Goal: Task Accomplishment & Management: Manage account settings

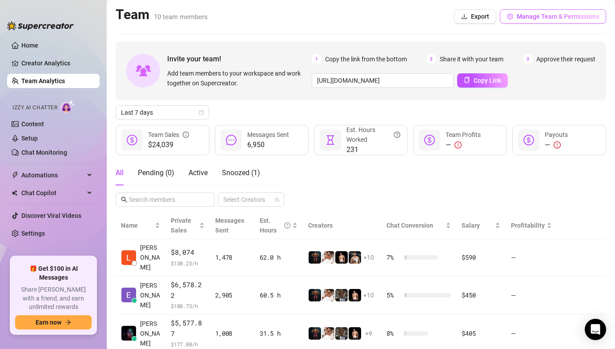
click at [567, 10] on button "Manage Team & Permissions" at bounding box center [553, 16] width 106 height 14
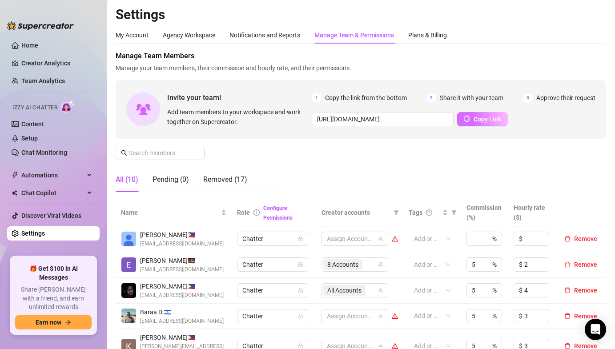
click at [482, 121] on span "Copy Link" at bounding box center [488, 119] width 28 height 7
click at [166, 177] on div "Pending (0)" at bounding box center [171, 179] width 36 height 11
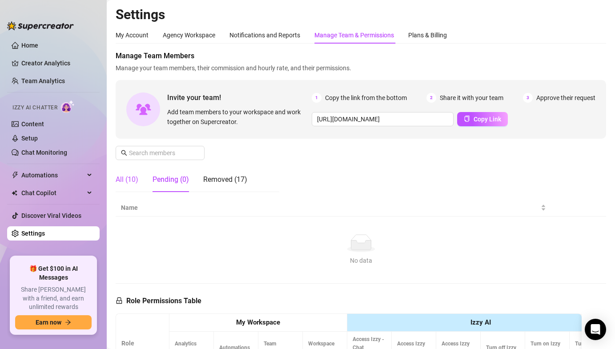
click at [132, 179] on div "All (10)" at bounding box center [127, 179] width 23 height 11
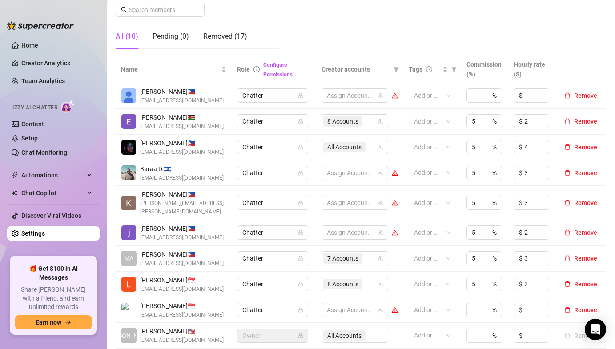
scroll to position [128, 0]
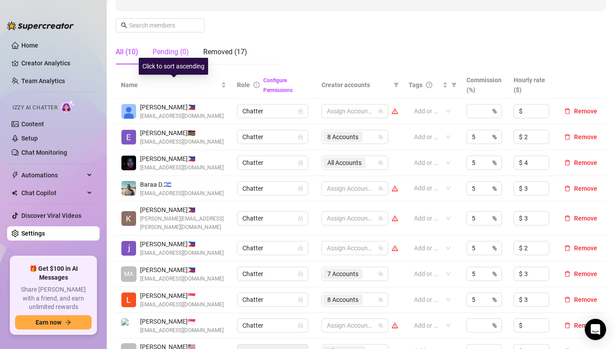
click at [175, 56] on div "Pending (0)" at bounding box center [171, 52] width 36 height 11
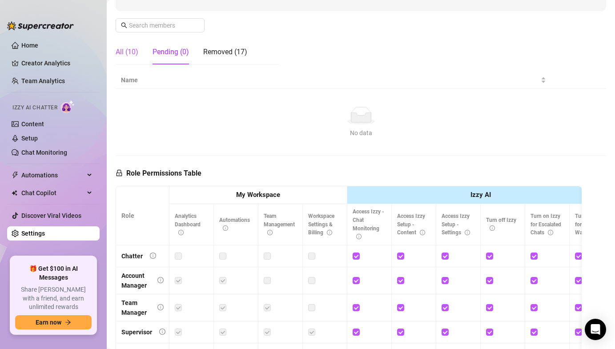
click at [130, 48] on div "All (10)" at bounding box center [127, 52] width 23 height 11
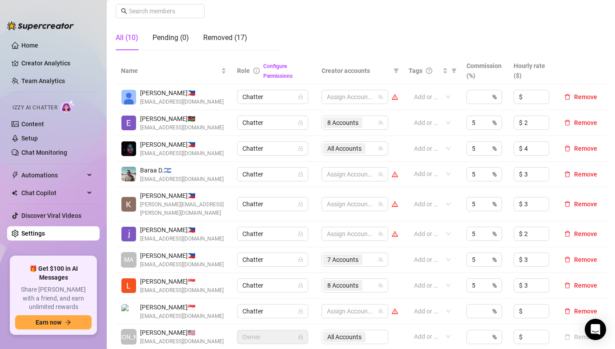
scroll to position [140, 0]
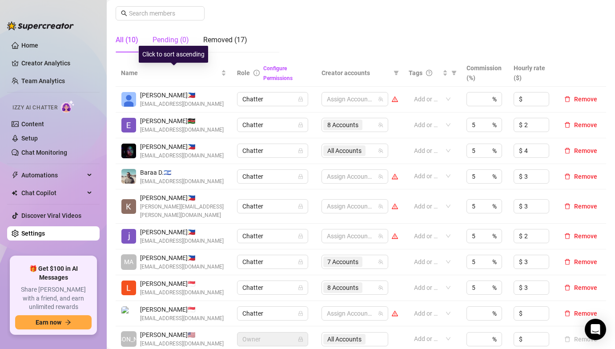
click at [180, 38] on div "Pending (0)" at bounding box center [171, 40] width 36 height 11
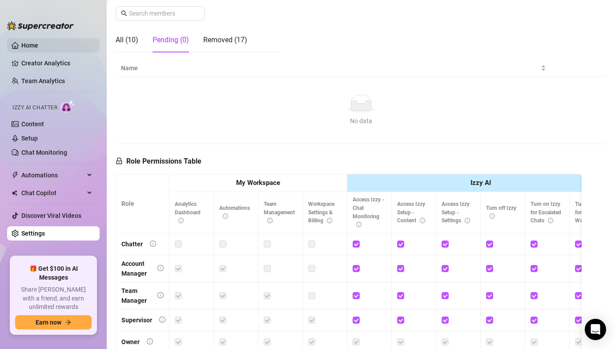
click at [38, 42] on link "Home" at bounding box center [29, 45] width 17 height 7
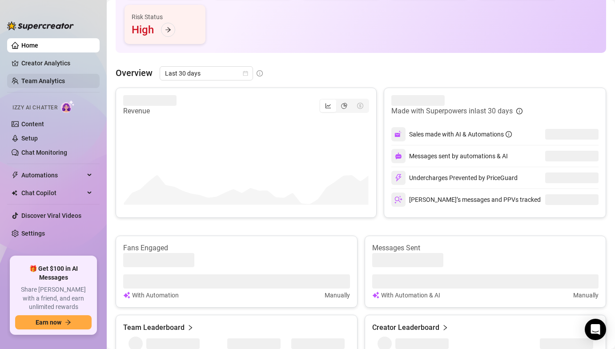
click at [43, 79] on link "Team Analytics" at bounding box center [43, 80] width 44 height 7
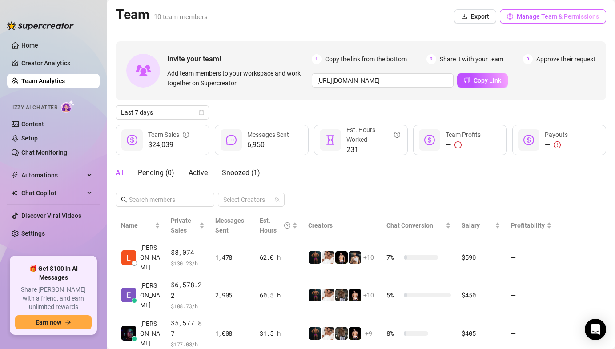
click at [543, 16] on span "Manage Team & Permissions" at bounding box center [558, 16] width 82 height 7
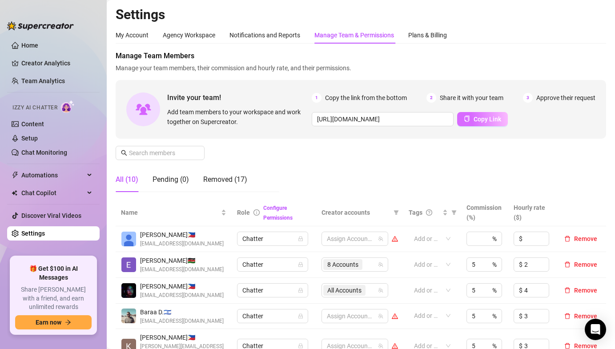
click at [495, 113] on button "Copy Link" at bounding box center [482, 119] width 51 height 14
click at [225, 192] on div "Removed (17)" at bounding box center [225, 179] width 44 height 25
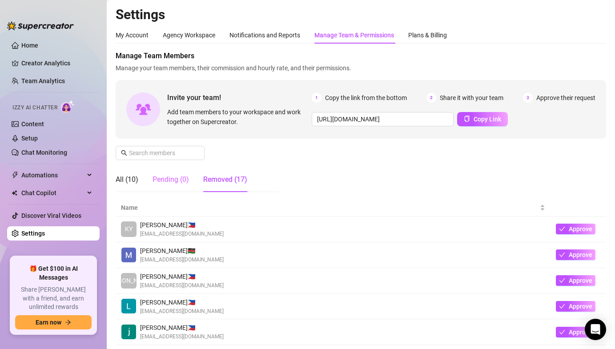
click at [160, 190] on div "Pending (0)" at bounding box center [171, 179] width 36 height 25
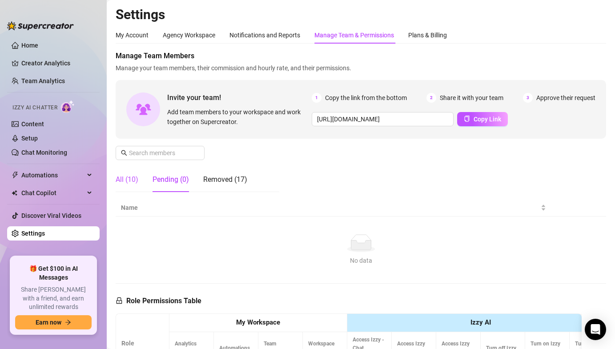
click at [132, 179] on div "All (10)" at bounding box center [127, 179] width 23 height 11
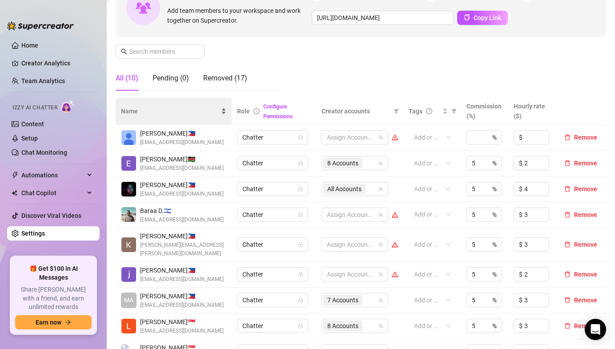
scroll to position [98, 0]
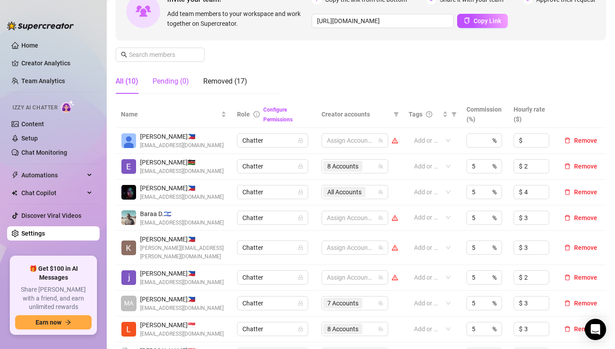
click at [170, 80] on div "Pending (0)" at bounding box center [171, 81] width 36 height 11
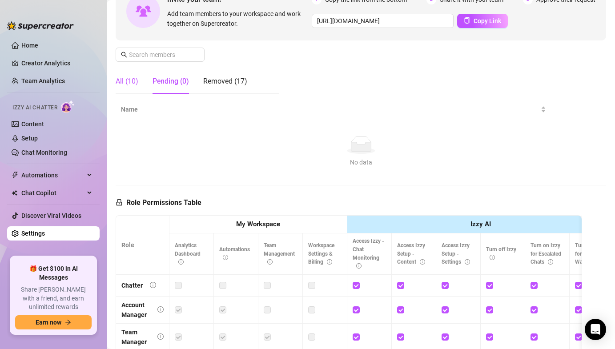
click at [134, 76] on div "All (10)" at bounding box center [127, 81] width 23 height 11
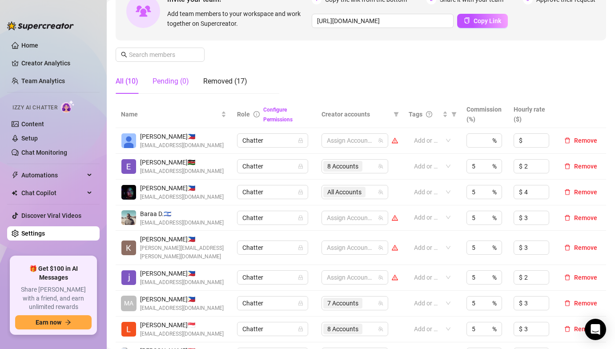
click at [160, 85] on div "Pending (0)" at bounding box center [171, 81] width 36 height 11
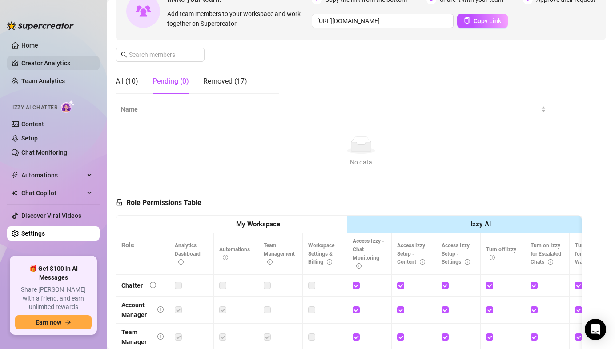
click at [36, 66] on link "Creator Analytics" at bounding box center [56, 63] width 71 height 14
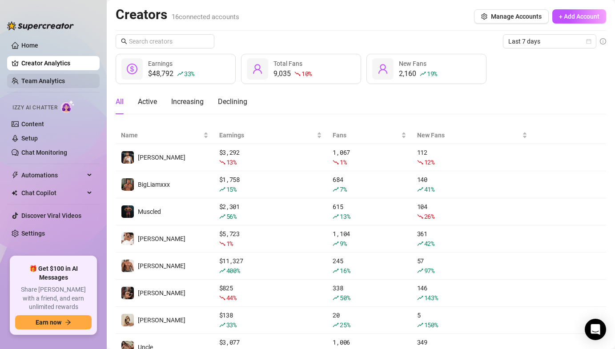
click at [63, 77] on link "Team Analytics" at bounding box center [43, 80] width 44 height 7
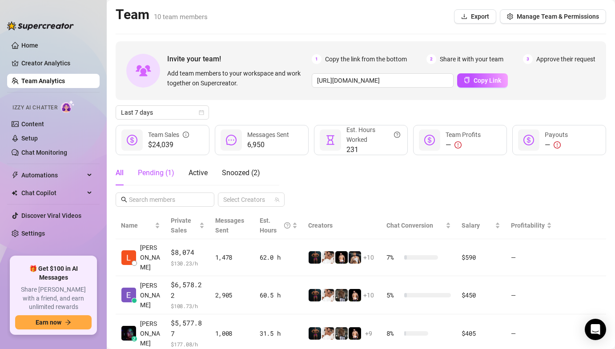
click at [161, 177] on div "Pending ( 1 )" at bounding box center [156, 173] width 36 height 11
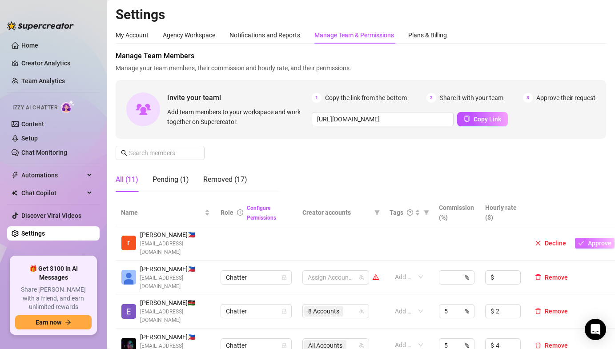
click at [589, 239] on button "Approve" at bounding box center [595, 243] width 40 height 11
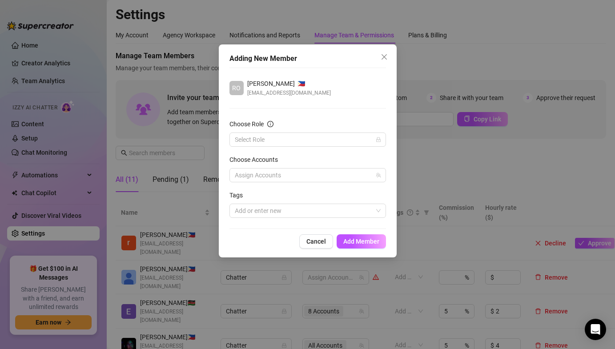
click at [258, 132] on div "Choose Role" at bounding box center [307, 125] width 157 height 13
click at [256, 137] on input "Choose Role" at bounding box center [304, 139] width 138 height 13
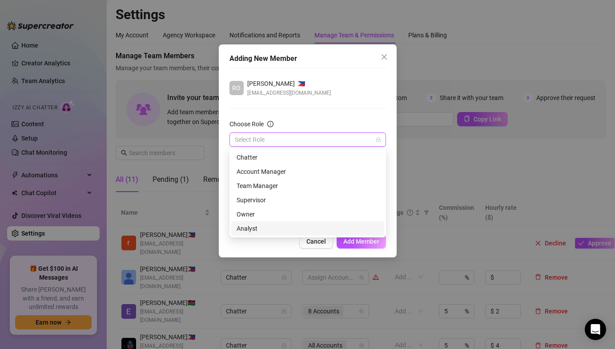
click at [261, 229] on div "Analyst" at bounding box center [308, 229] width 142 height 10
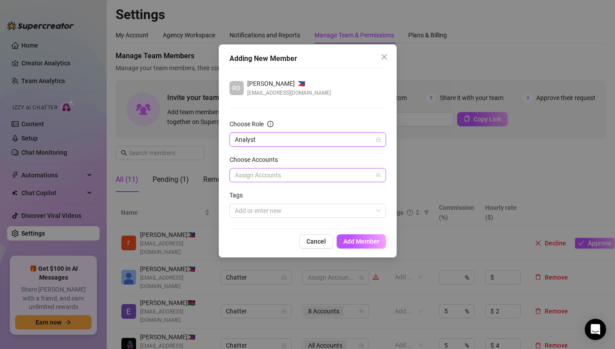
click at [265, 170] on div at bounding box center [303, 175] width 144 height 12
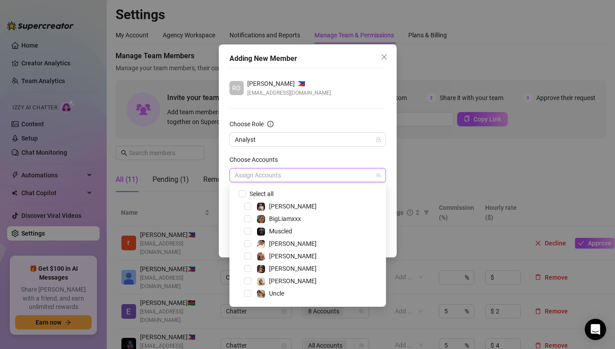
click at [226, 181] on div "Adding New Member [GEOGRAPHIC_DATA] bangcas 🇵🇭 [EMAIL_ADDRESS][DOMAIN_NAME] Cho…" at bounding box center [308, 150] width 178 height 213
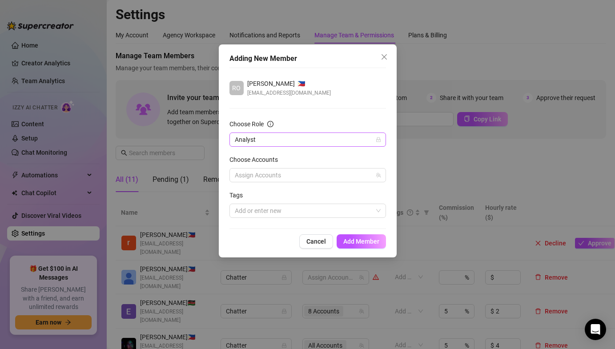
click at [242, 135] on span "Analyst" at bounding box center [308, 139] width 146 height 13
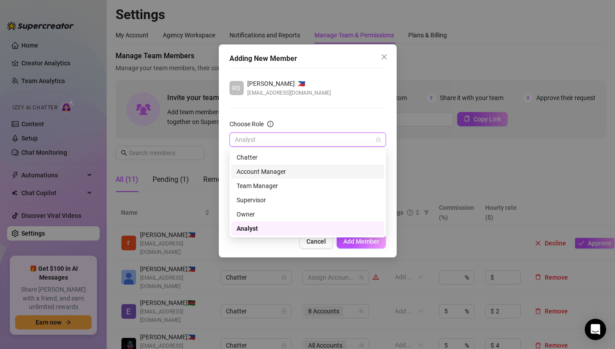
click at [247, 167] on div "Account Manager" at bounding box center [308, 172] width 142 height 10
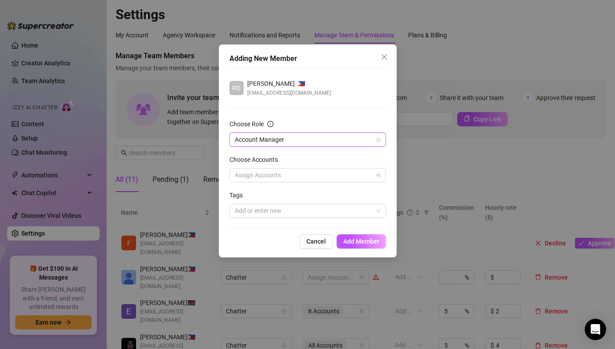
click at [248, 155] on label "Choose Accounts" at bounding box center [256, 160] width 54 height 10
click at [250, 139] on span "Account Manager" at bounding box center [308, 139] width 146 height 13
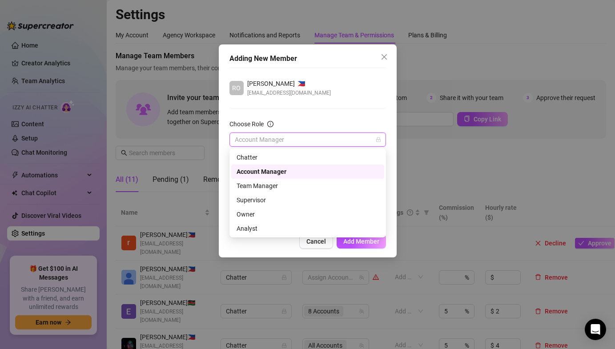
click at [250, 154] on div "Chatter" at bounding box center [308, 158] width 142 height 10
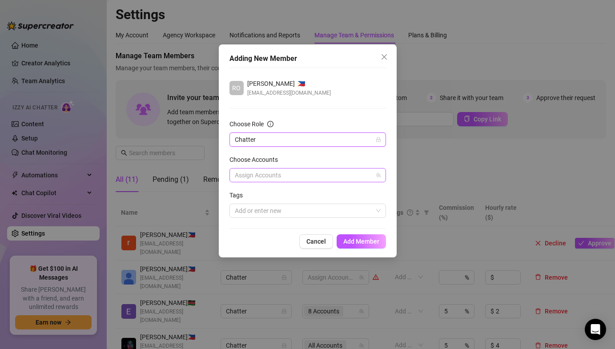
click at [241, 176] on div at bounding box center [303, 175] width 144 height 12
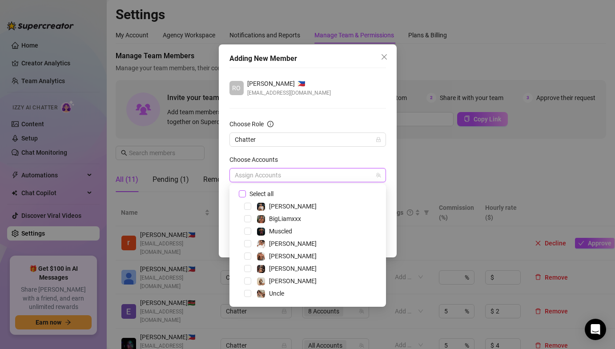
click at [239, 196] on input "Select all" at bounding box center [242, 193] width 6 height 6
checkbox input "true"
click at [222, 229] on div "Adding New Member [GEOGRAPHIC_DATA] bangcas 🇵🇭 [EMAIL_ADDRESS][DOMAIN_NAME] Cho…" at bounding box center [308, 150] width 178 height 213
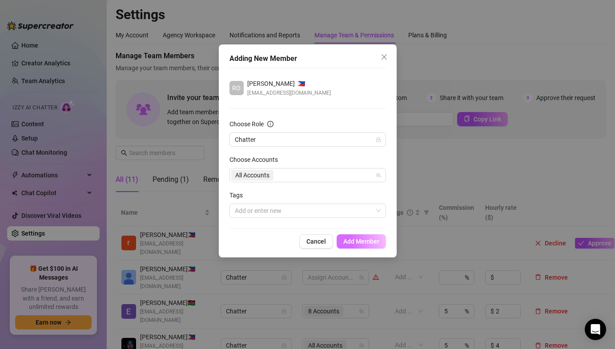
click at [346, 238] on span "Add Member" at bounding box center [361, 241] width 36 height 7
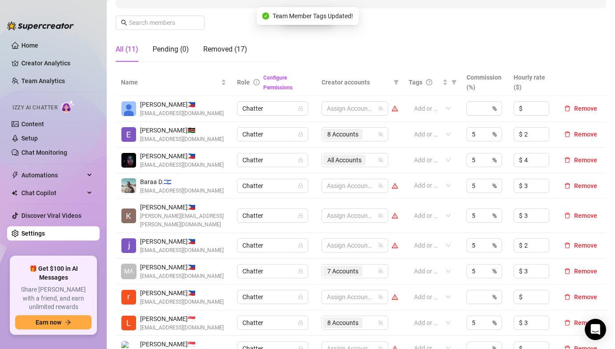
scroll to position [165, 0]
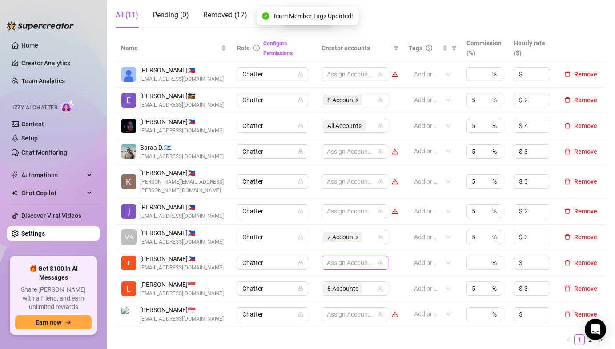
click at [332, 257] on div at bounding box center [350, 263] width 54 height 12
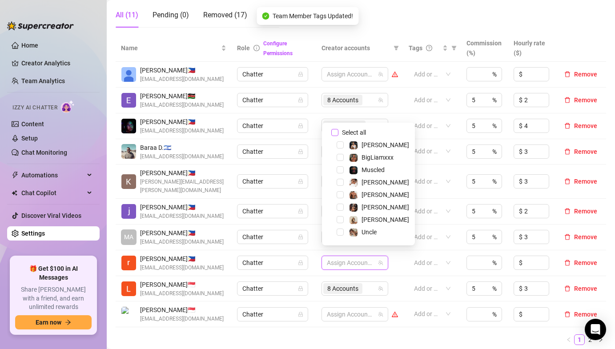
click at [336, 130] on input "Select all" at bounding box center [334, 132] width 7 height 7
checkbox input "true"
click at [201, 164] on td "Baraa D. 🇮🇱 [EMAIL_ADDRESS][DOMAIN_NAME]" at bounding box center [174, 152] width 116 height 26
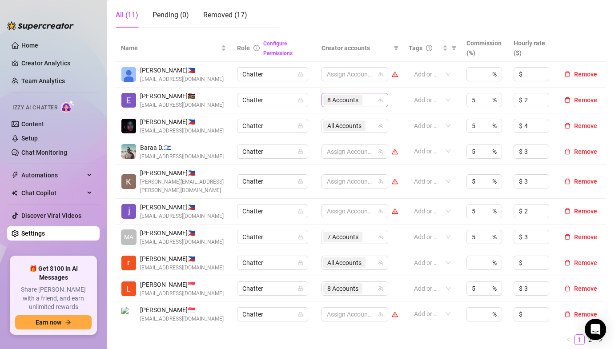
click at [330, 102] on span "8 Accounts" at bounding box center [342, 100] width 31 height 10
